Goal: Use online tool/utility: Utilize a website feature to perform a specific function

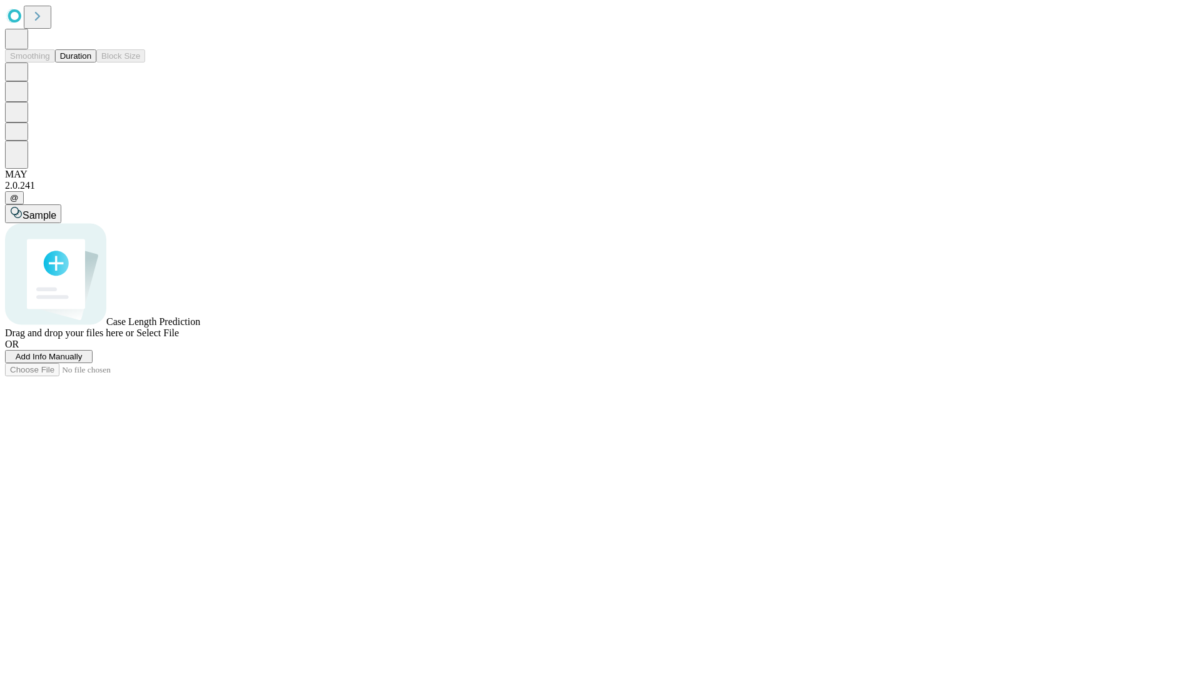
click at [91, 63] on button "Duration" at bounding box center [75, 55] width 41 height 13
click at [179, 338] on span "Select File" at bounding box center [157, 333] width 43 height 11
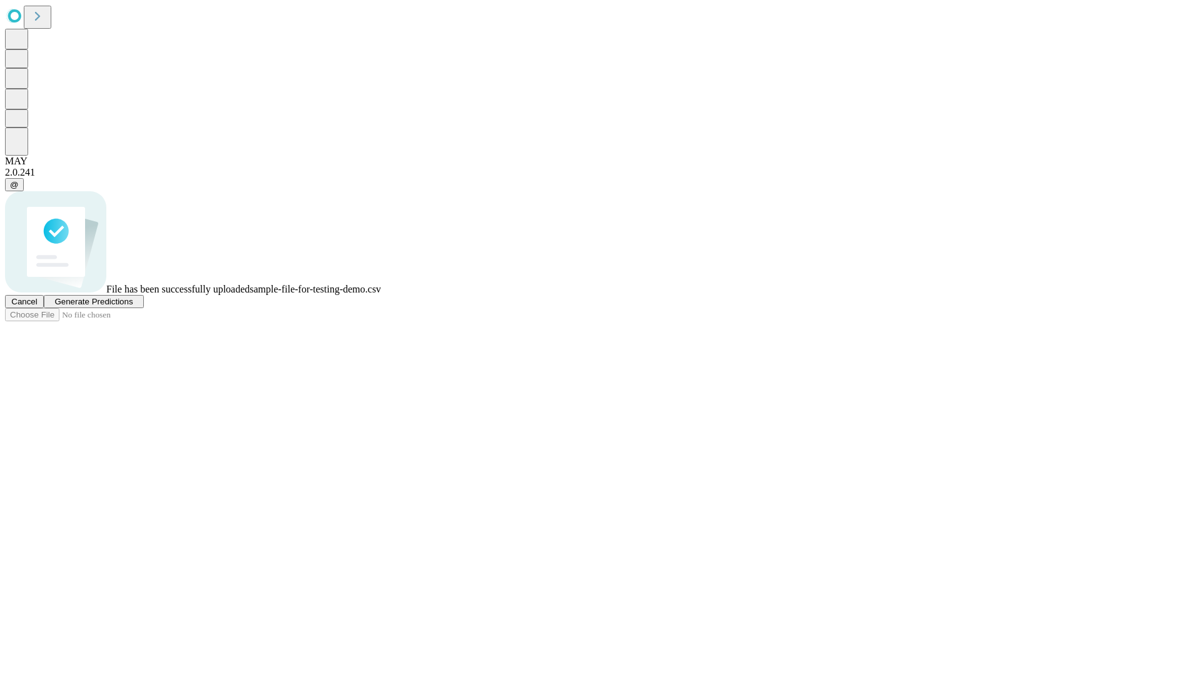
click at [133, 306] on span "Generate Predictions" at bounding box center [93, 301] width 78 height 9
